Goal: Obtain resource: Download file/media

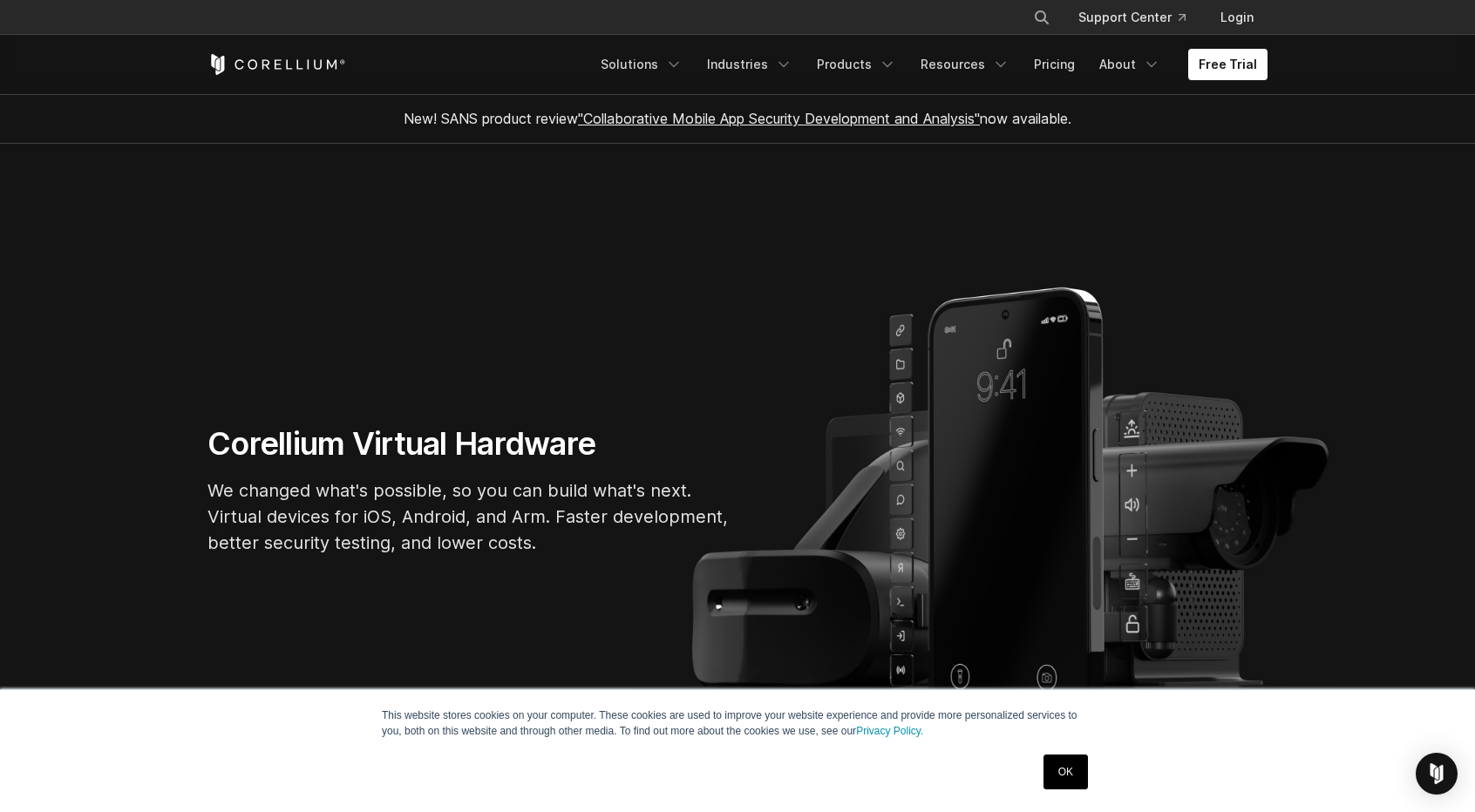
click at [1061, 772] on link "OK" at bounding box center [1065, 772] width 44 height 35
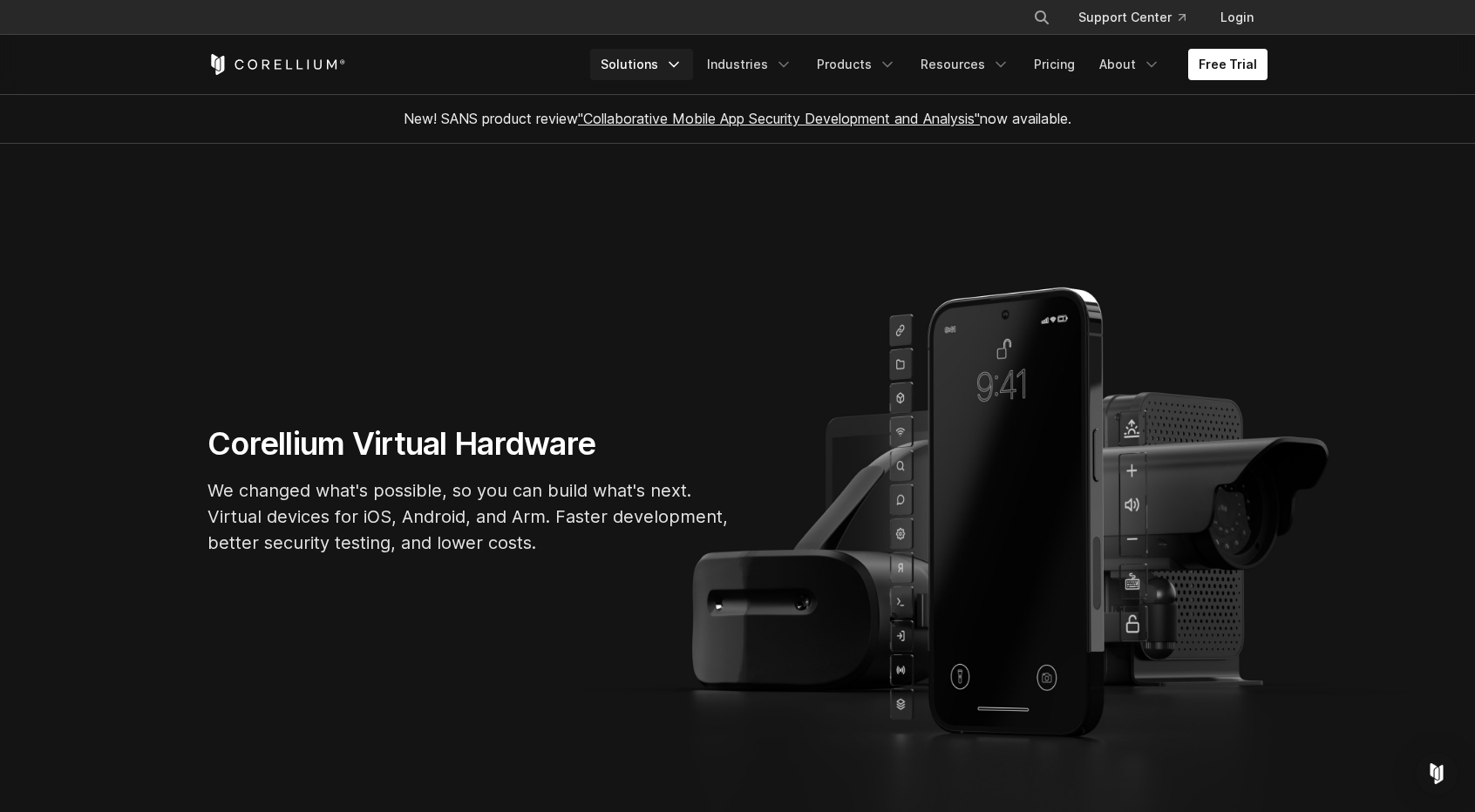
click at [680, 60] on icon "Navigation Menu" at bounding box center [674, 64] width 18 height 18
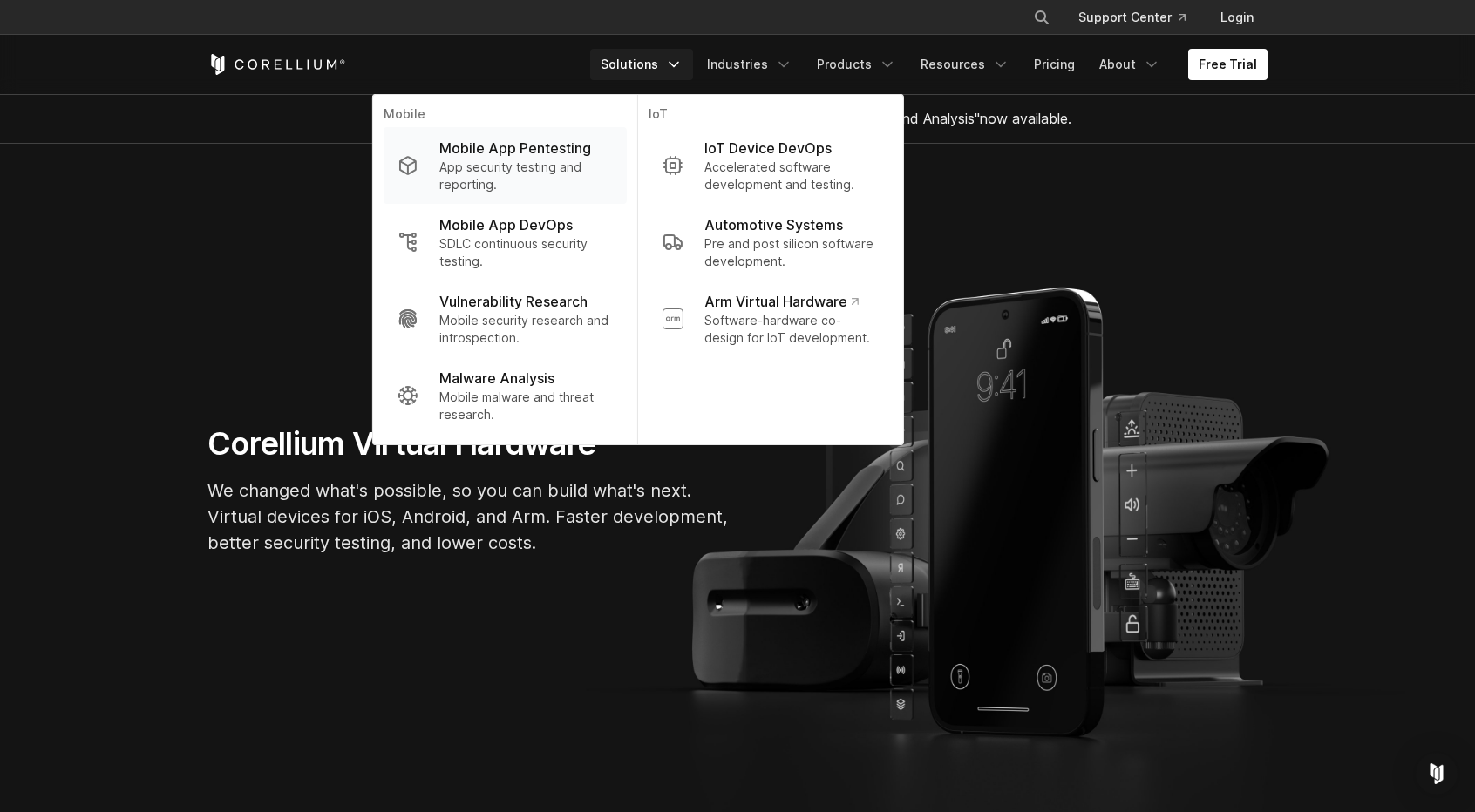
click at [560, 145] on p "Mobile App Pentesting" at bounding box center [515, 148] width 152 height 21
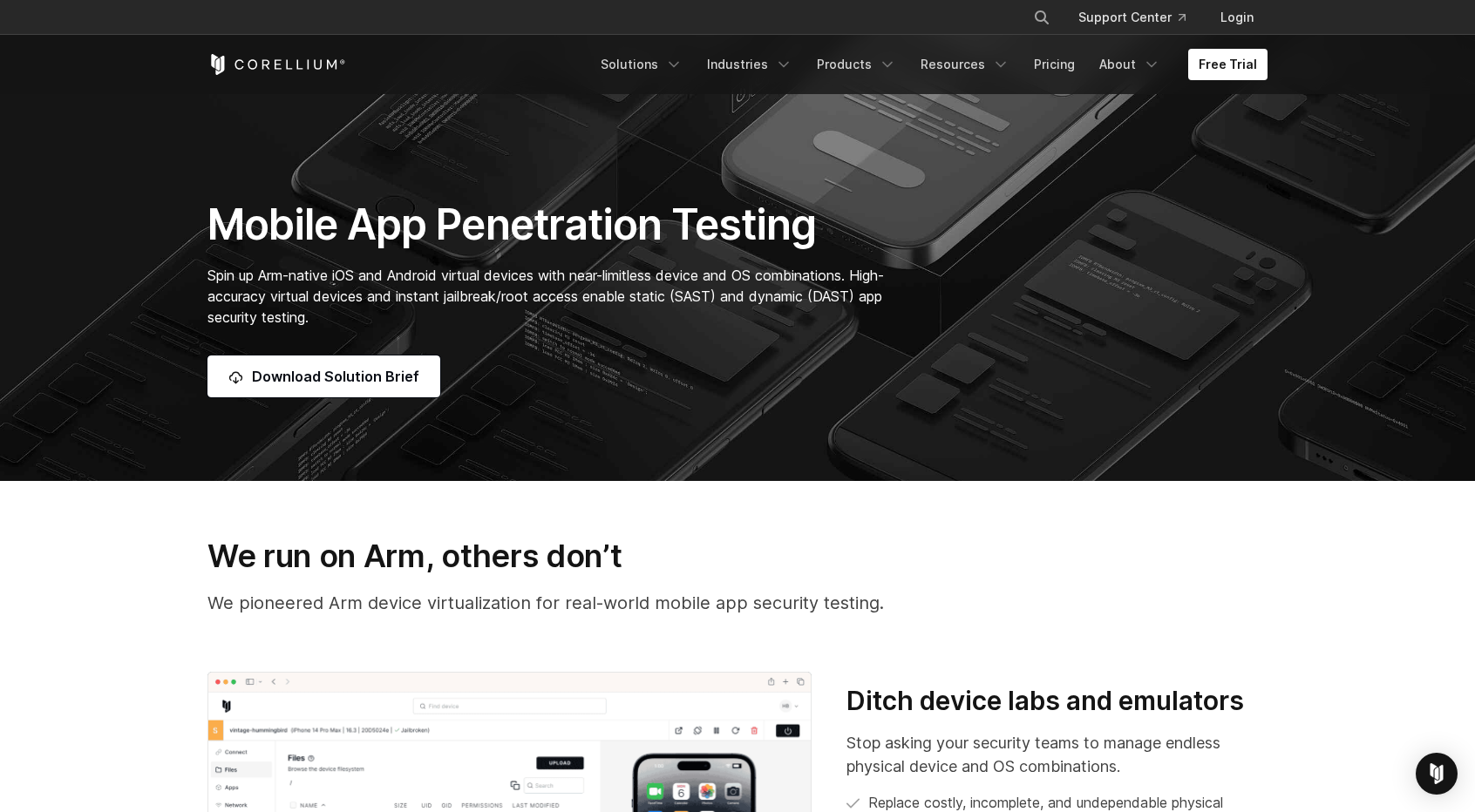
scroll to position [288, 0]
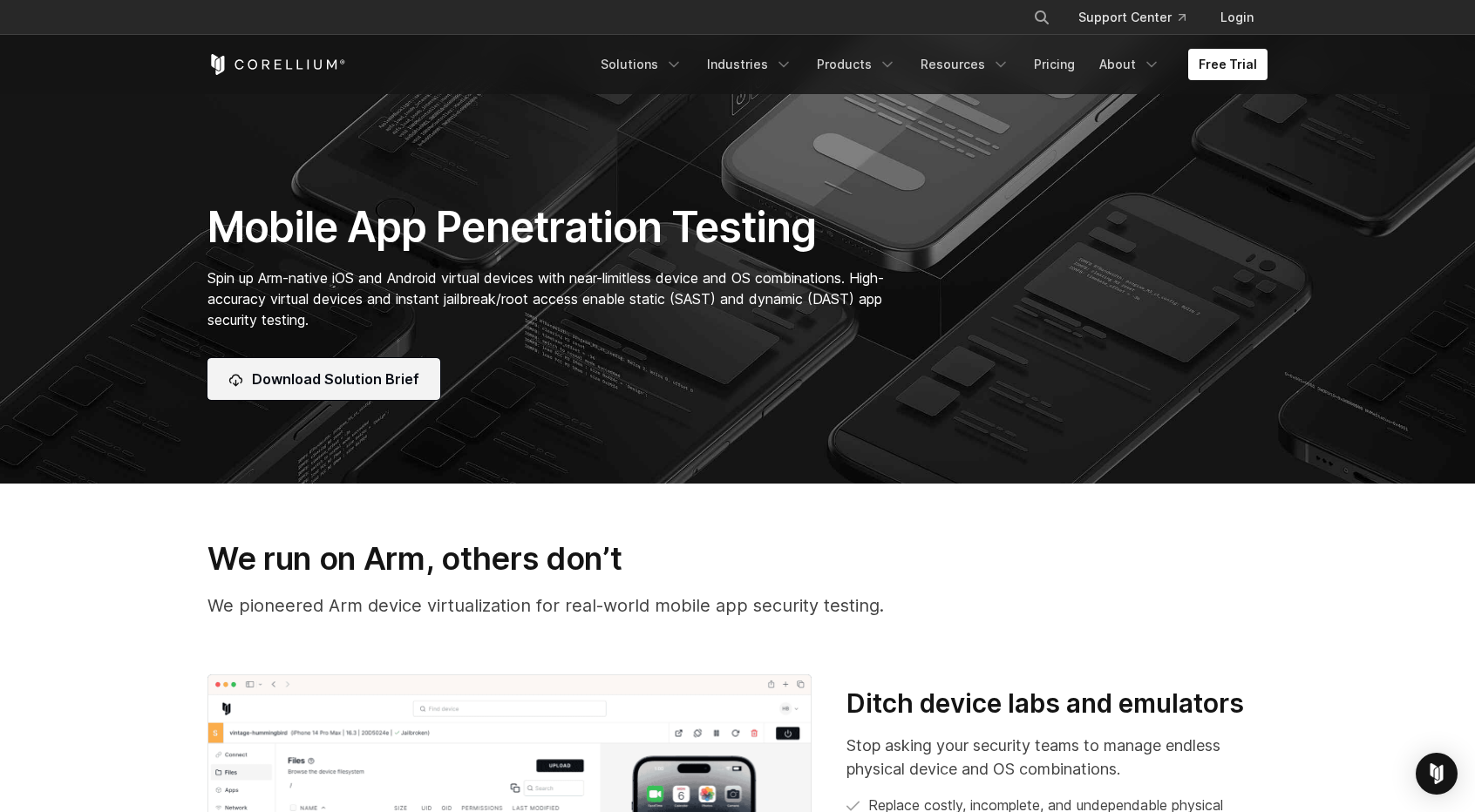
click at [365, 377] on span "Download Solution Brief" at bounding box center [335, 378] width 167 height 21
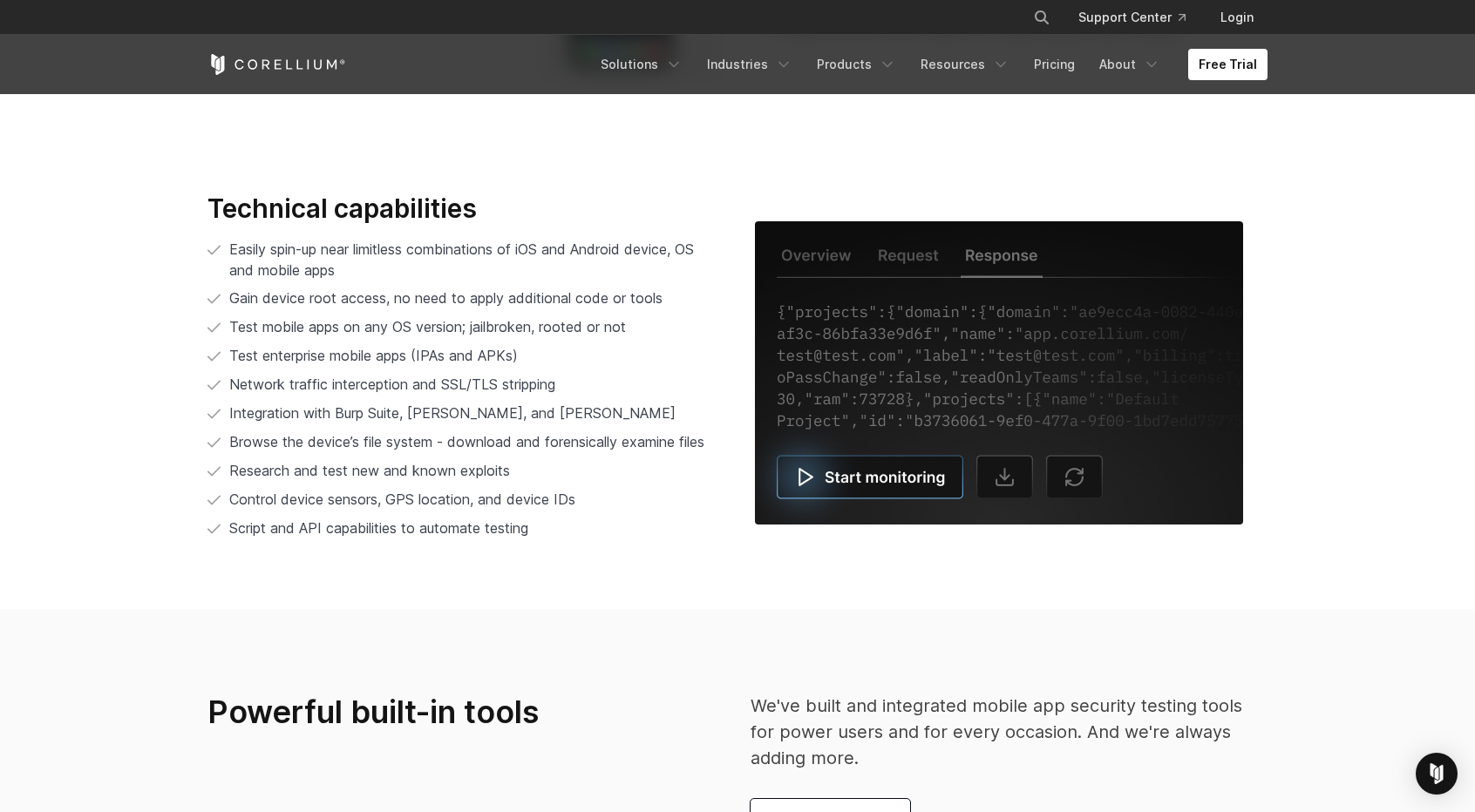
scroll to position [3586, 0]
click at [232, 445] on span "Browse the device’s file system - download and forensically examine files" at bounding box center [466, 440] width 475 height 21
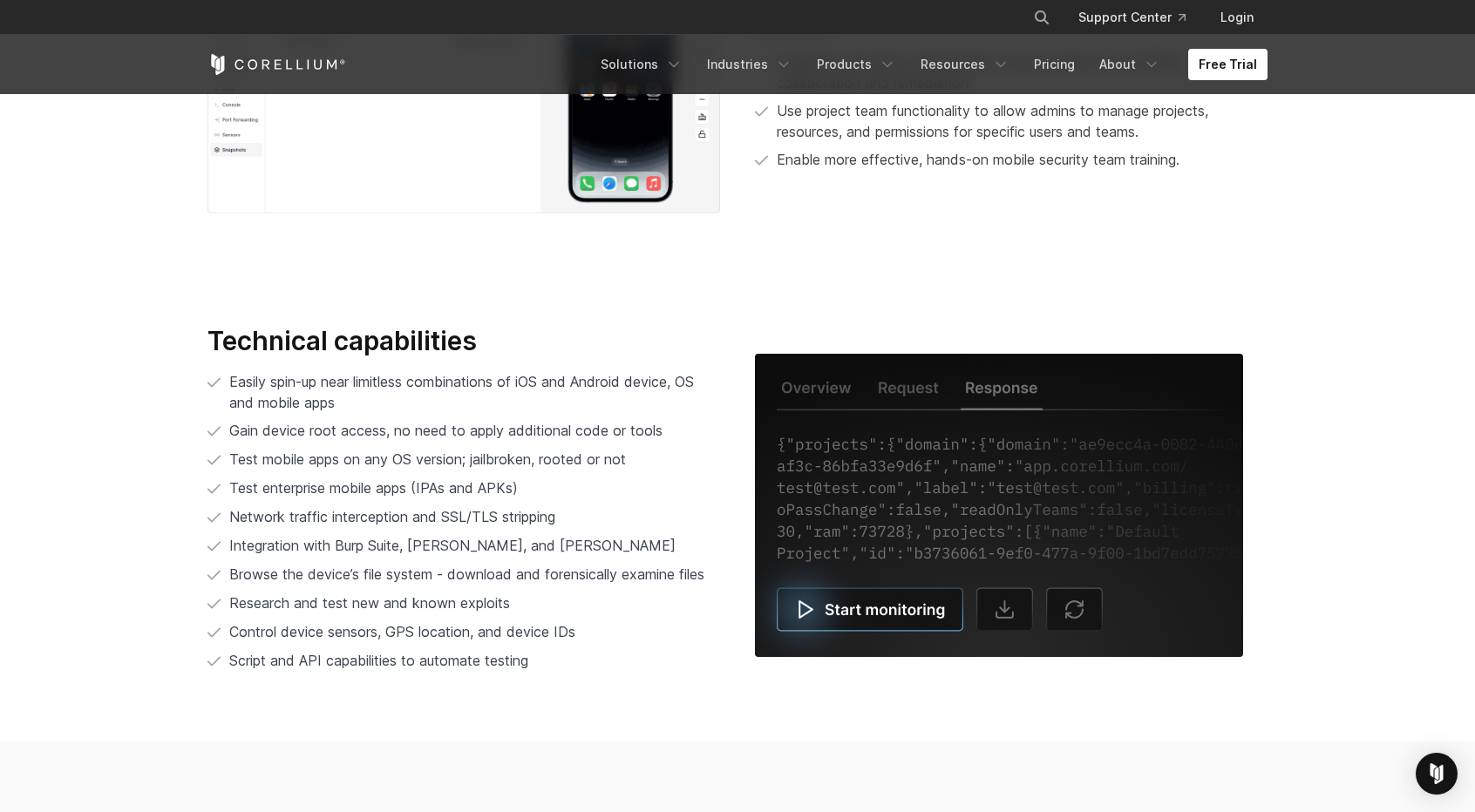
scroll to position [3410, 0]
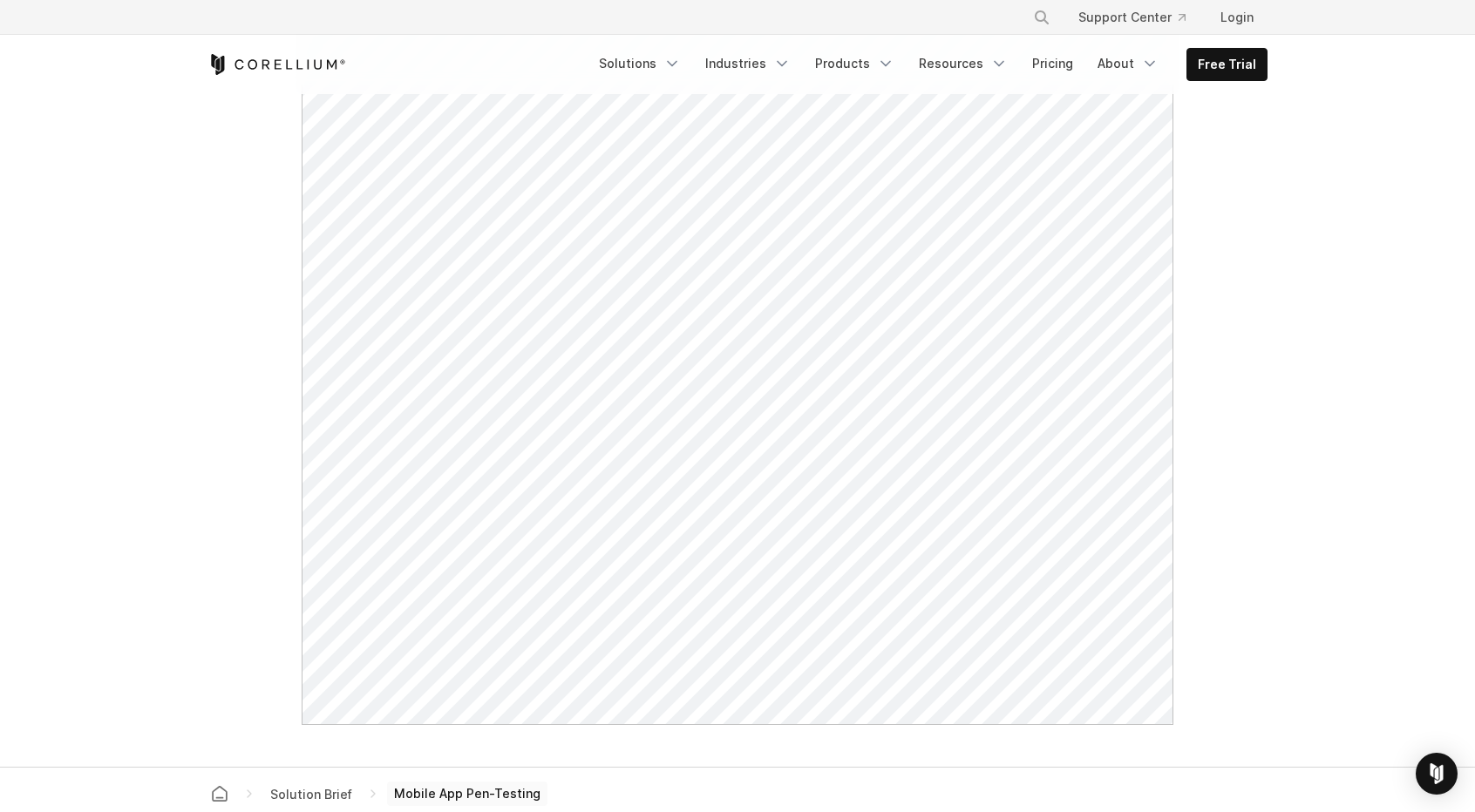
scroll to position [702, 0]
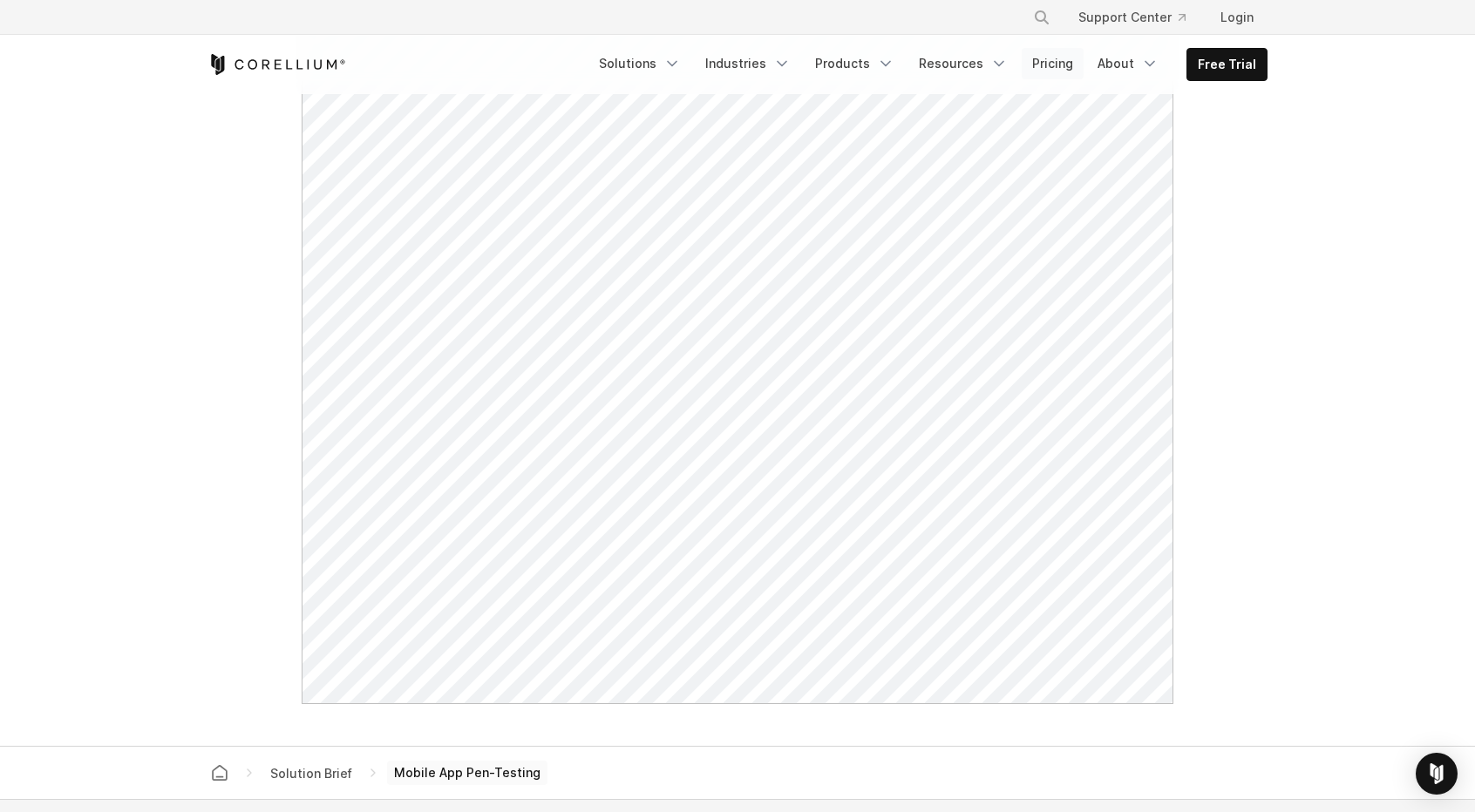
click at [1063, 66] on link "Pricing" at bounding box center [1052, 64] width 62 height 31
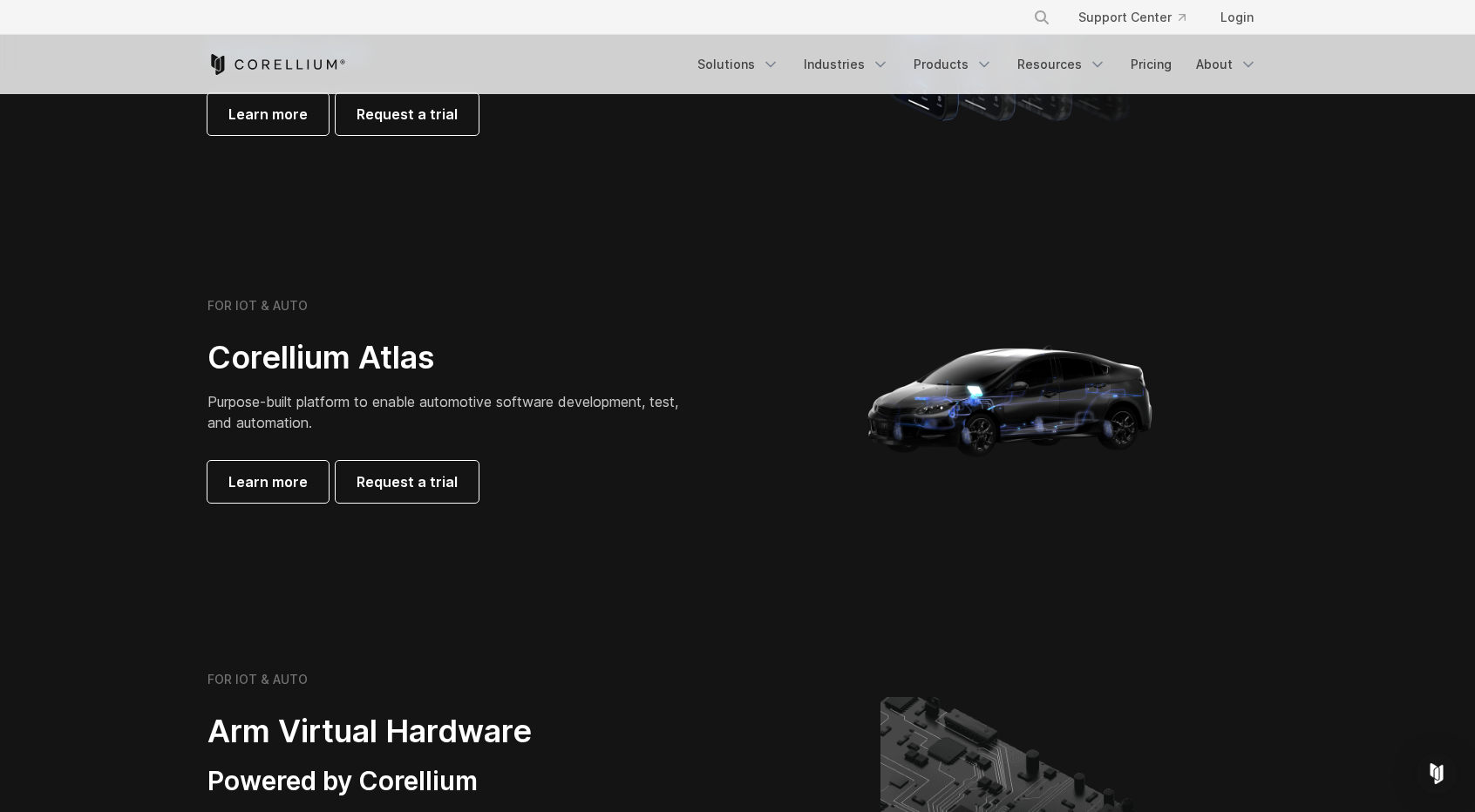
scroll to position [1499, 0]
